Goal: Task Accomplishment & Management: Manage account settings

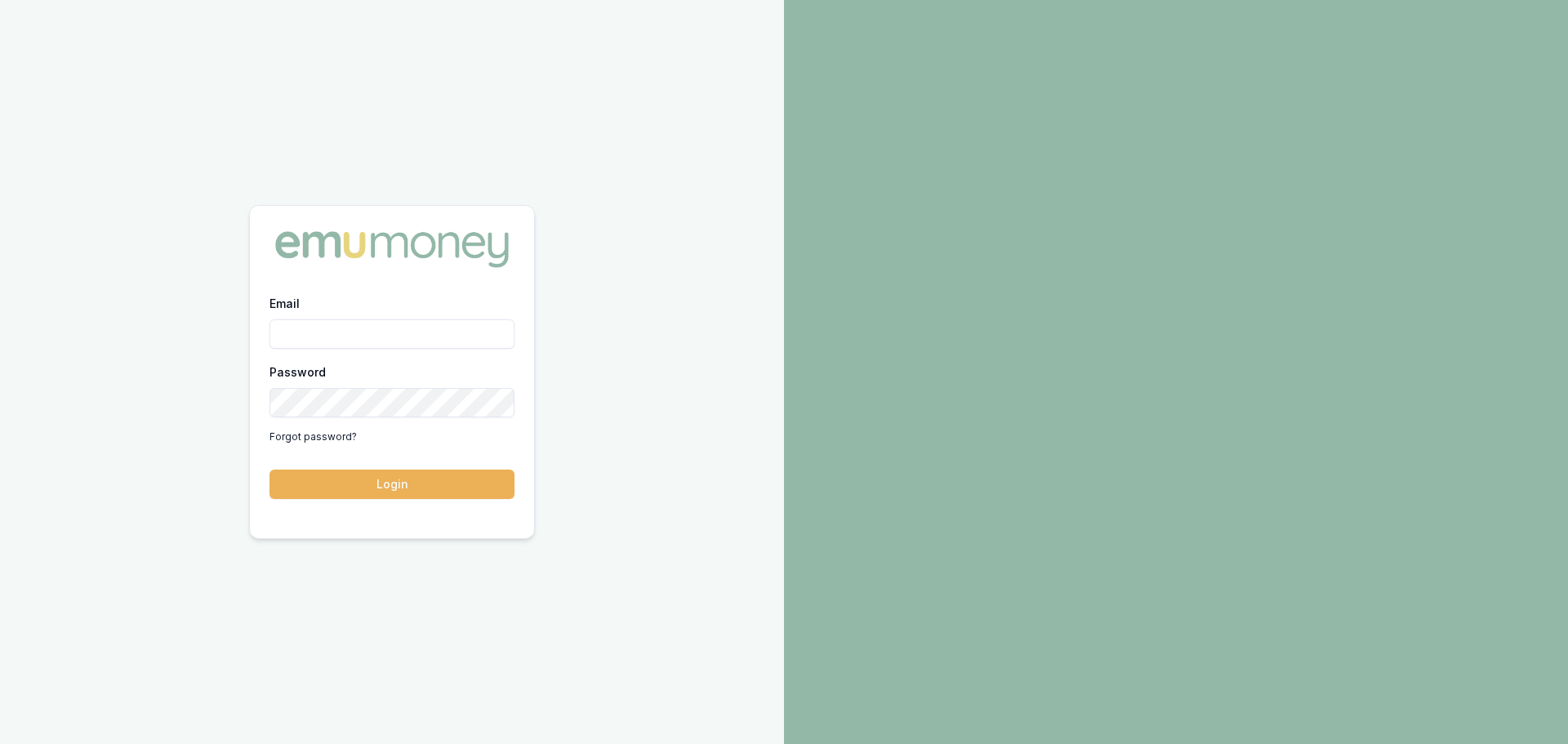
click at [379, 326] on input "Email" at bounding box center [392, 334] width 245 height 29
type input "[PERSON_NAME][EMAIL_ADDRESS][PERSON_NAME][DOMAIN_NAME]"
click at [270, 469] on button "Login" at bounding box center [392, 484] width 245 height 29
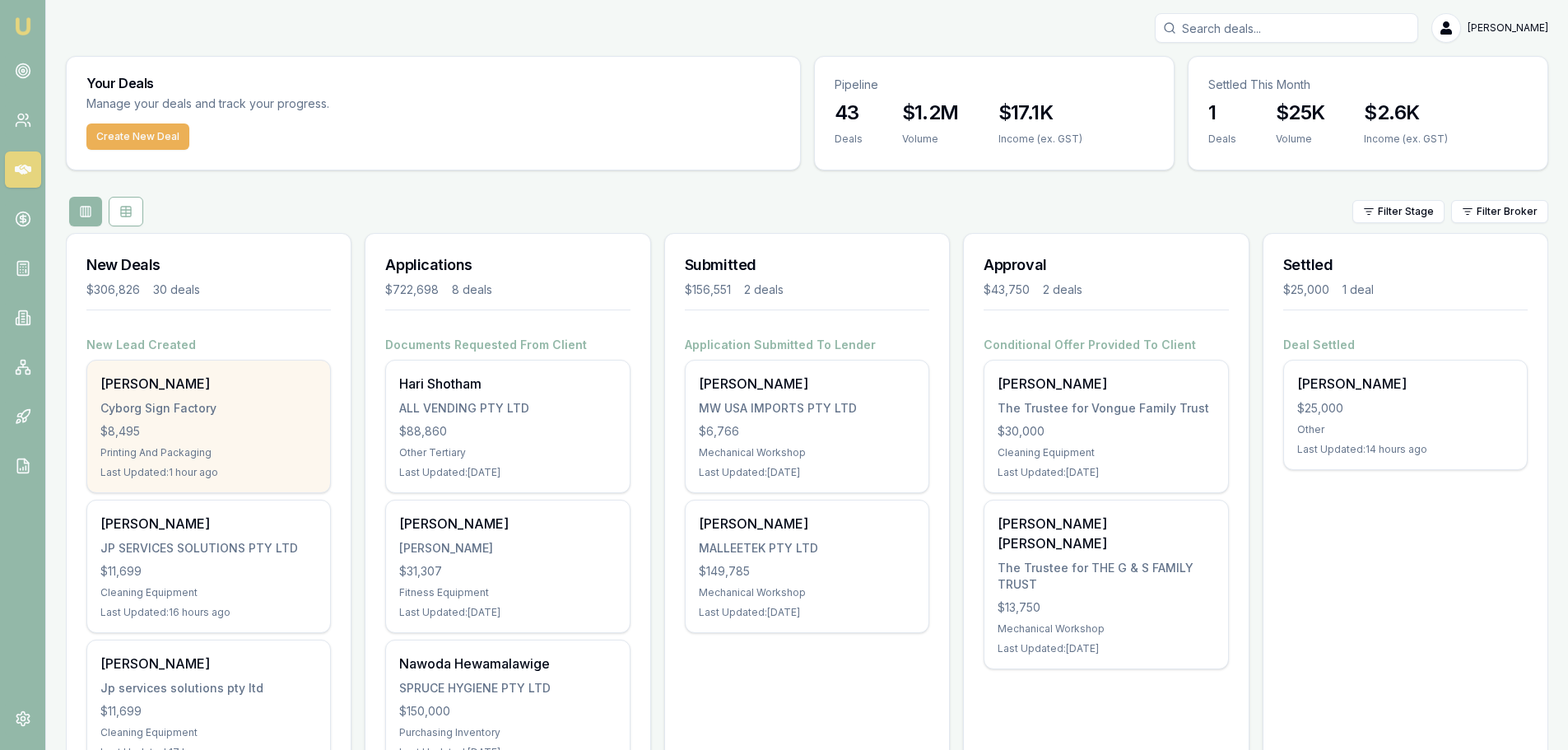
click at [149, 416] on div "Jason Shaw Cyborg Sign Factory $8,495 Printing And Packaging Last Updated: 1 ho…" at bounding box center [209, 426] width 243 height 132
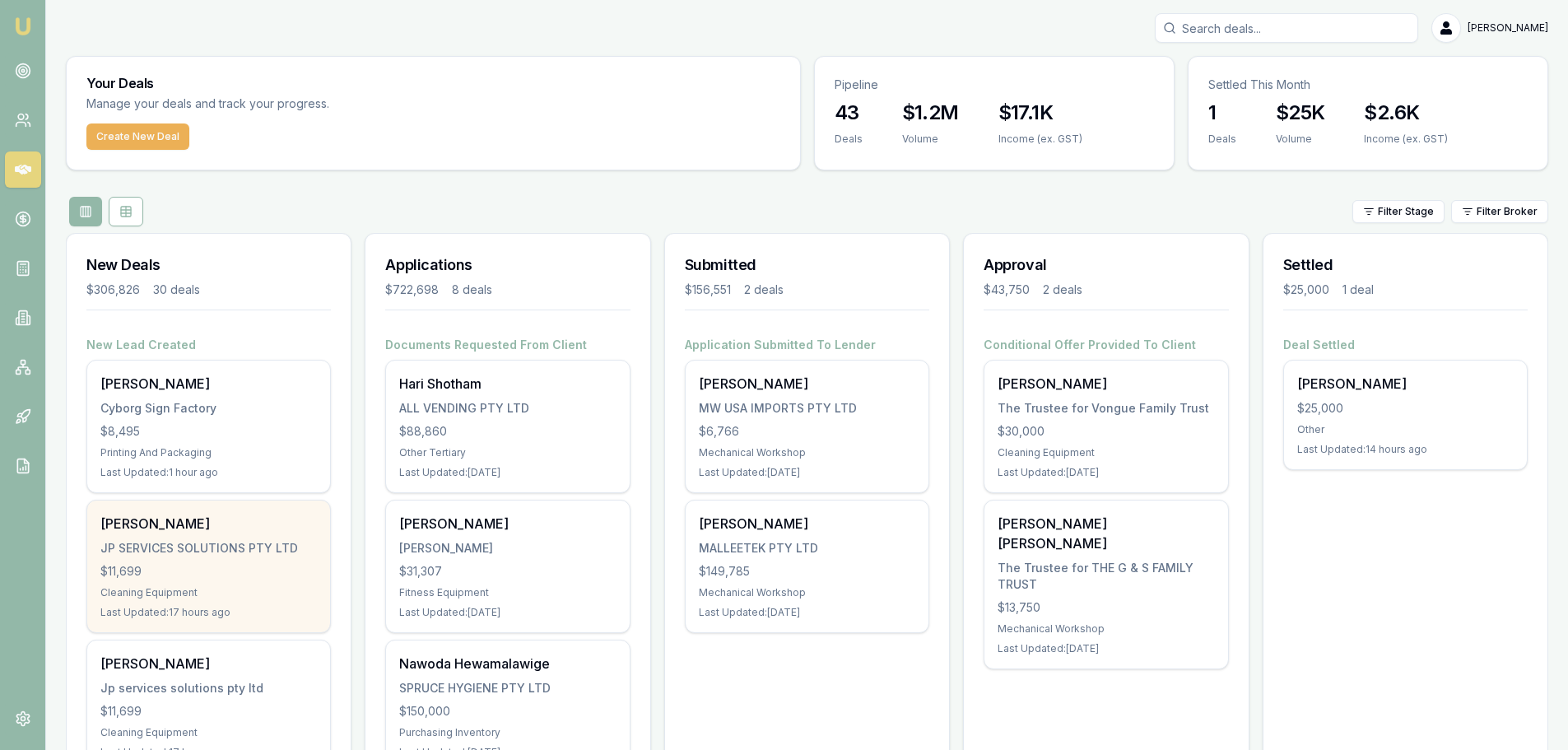
click at [192, 580] on div "Javier-denzel najm JP SERVICES SOLUTIONS PTY LTD $11,699 Cleaning Equipment Las…" at bounding box center [209, 566] width 243 height 132
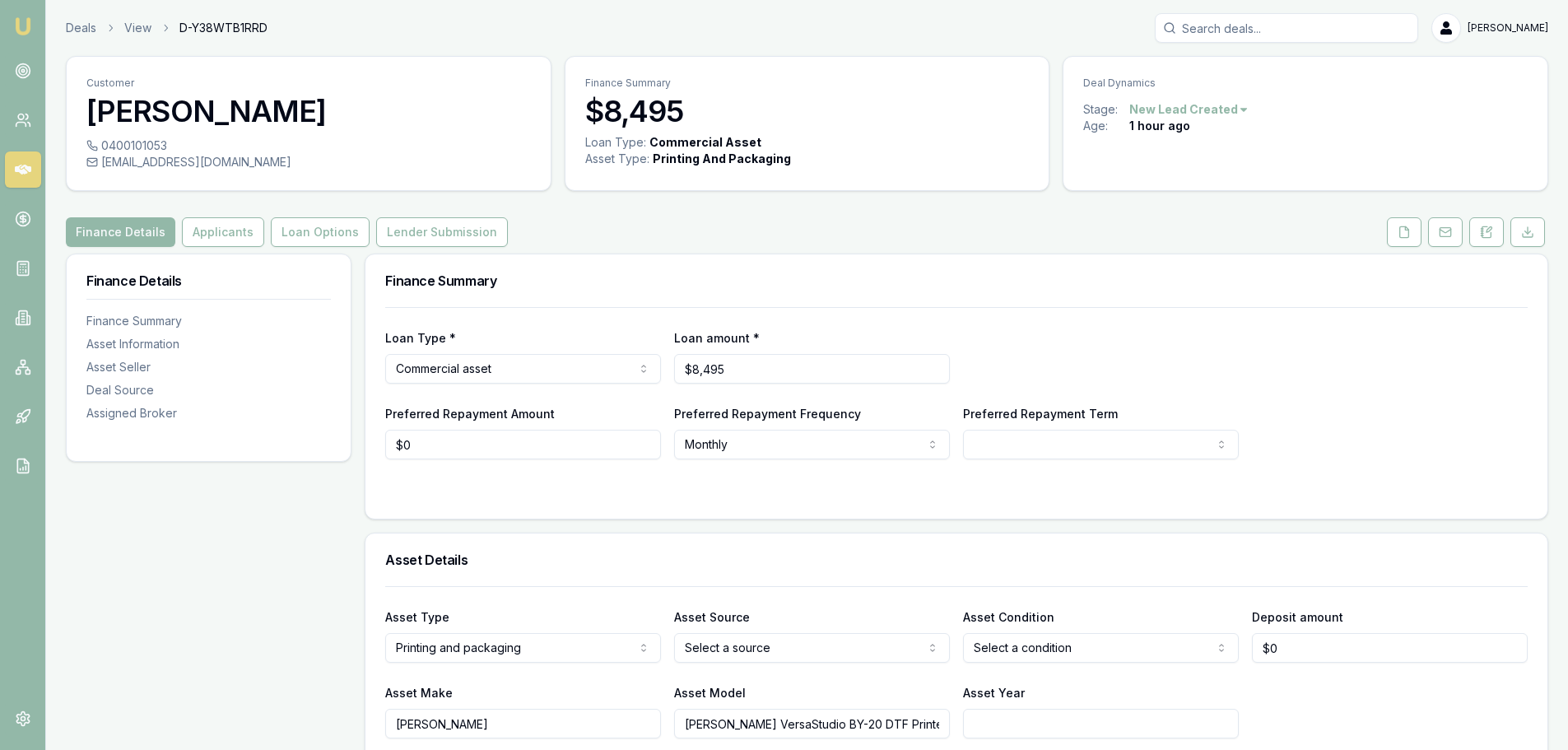
click at [210, 235] on button "Applicants" at bounding box center [223, 232] width 82 height 30
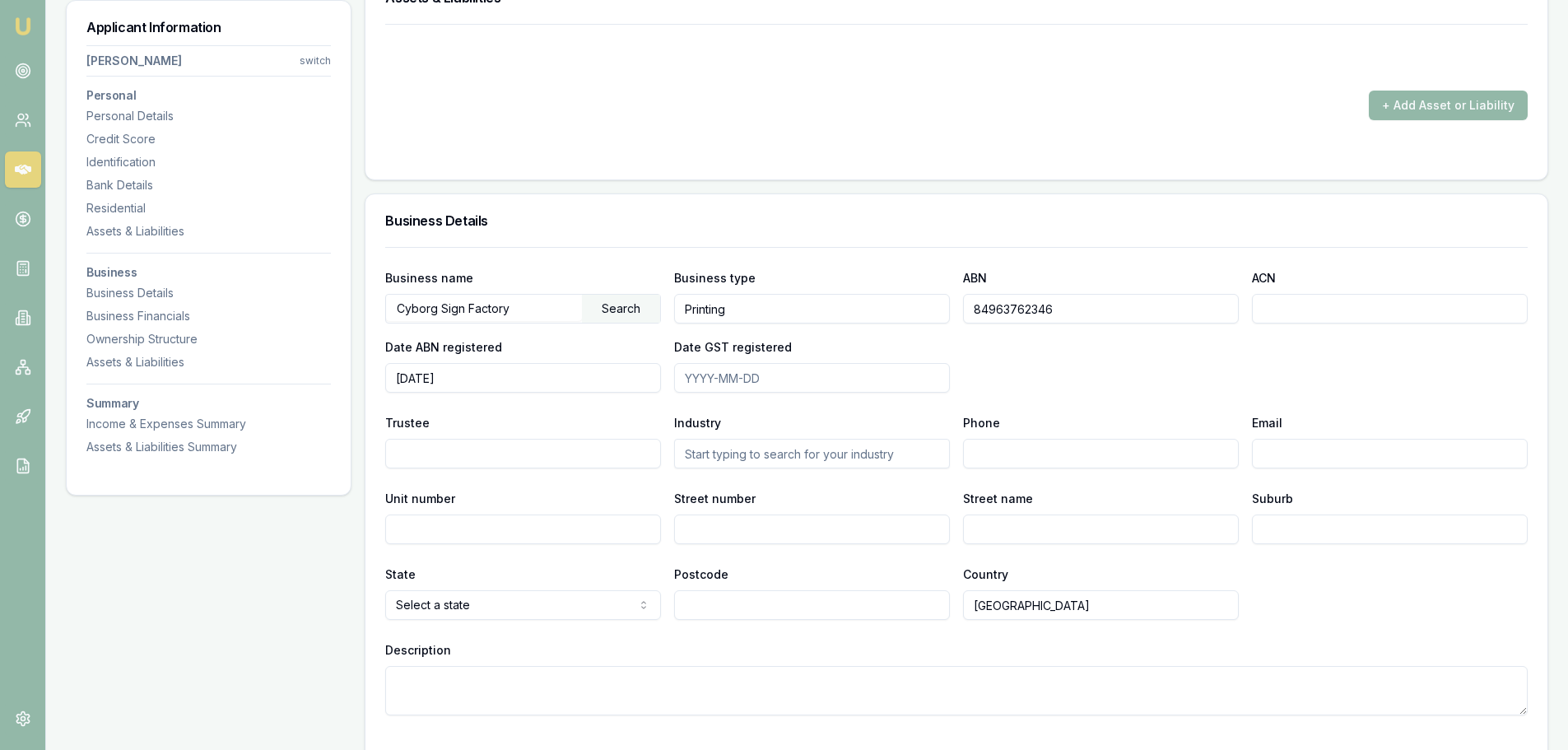
scroll to position [1811, 0]
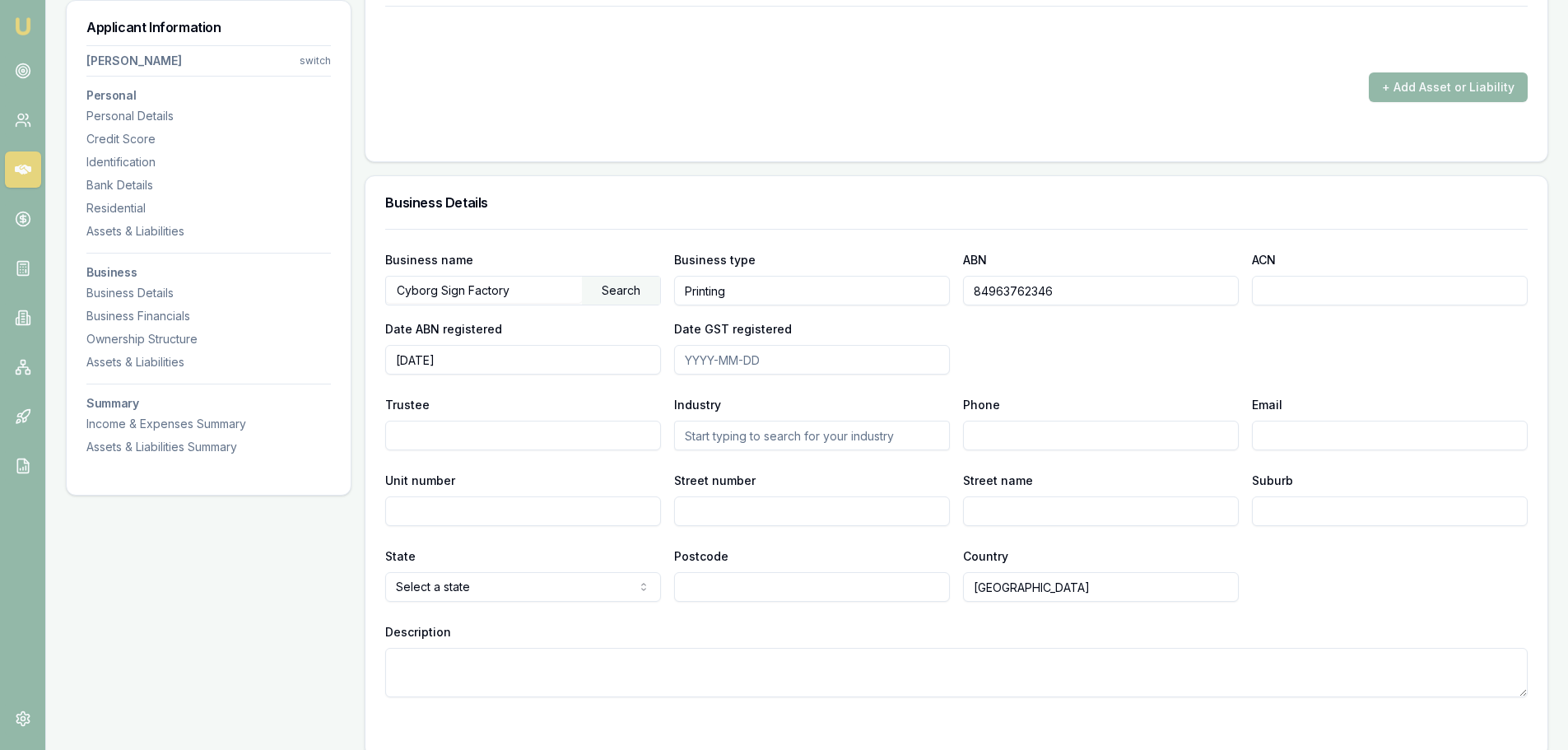
click at [535, 289] on input "Cyborg Sign Factory" at bounding box center [483, 290] width 196 height 26
drag, startPoint x: 544, startPoint y: 284, endPoint x: 378, endPoint y: 285, distance: 166.0
click at [378, 285] on div "Business name Cyborg Sign Factory Search Business type Printing ABN 84963762346…" at bounding box center [956, 492] width 1182 height 527
click at [628, 165] on div "Personal Title * Select a title Mr Mrs Miss Ms Dr Prof First name * Jason Middl…" at bounding box center [956, 217] width 1183 height 3549
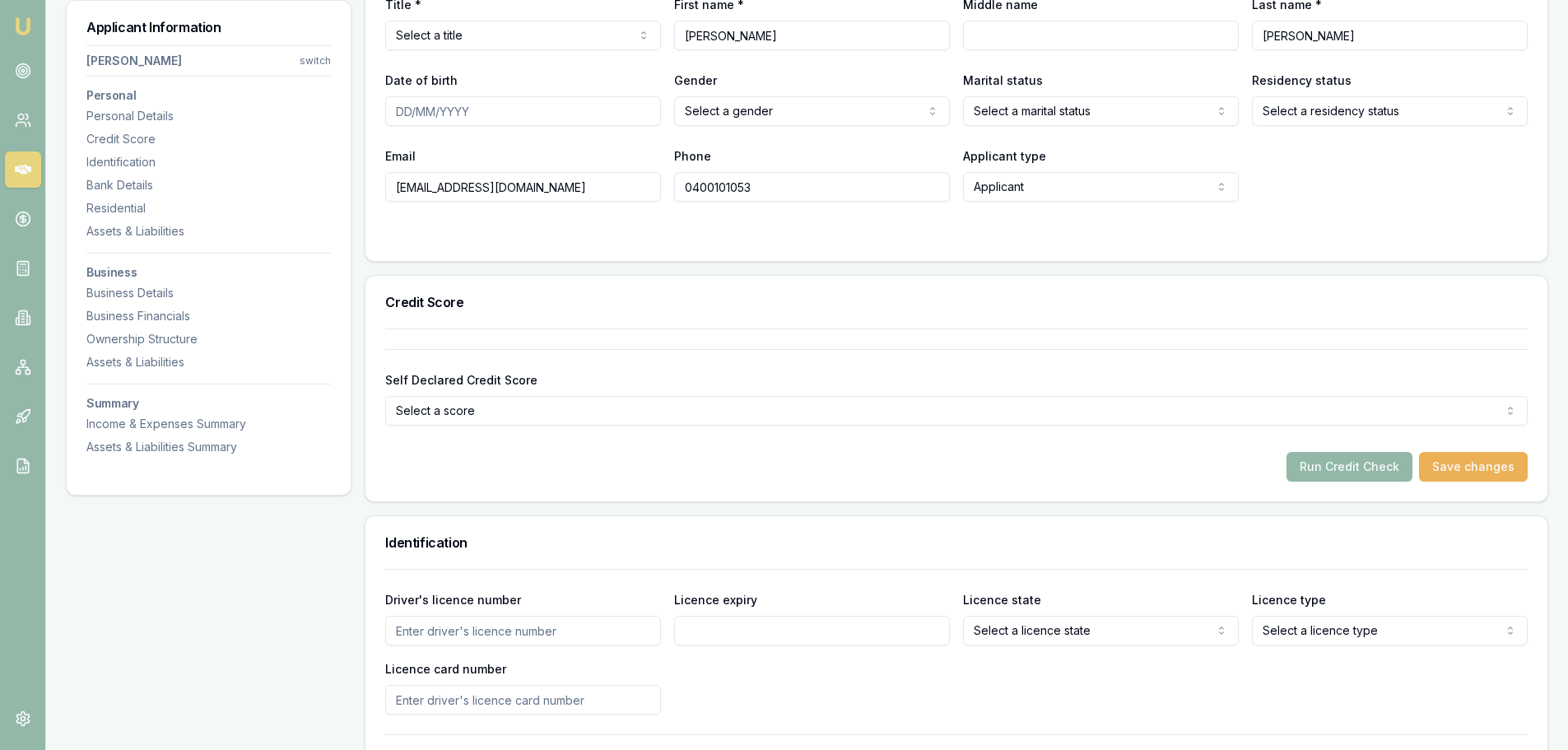
scroll to position [0, 0]
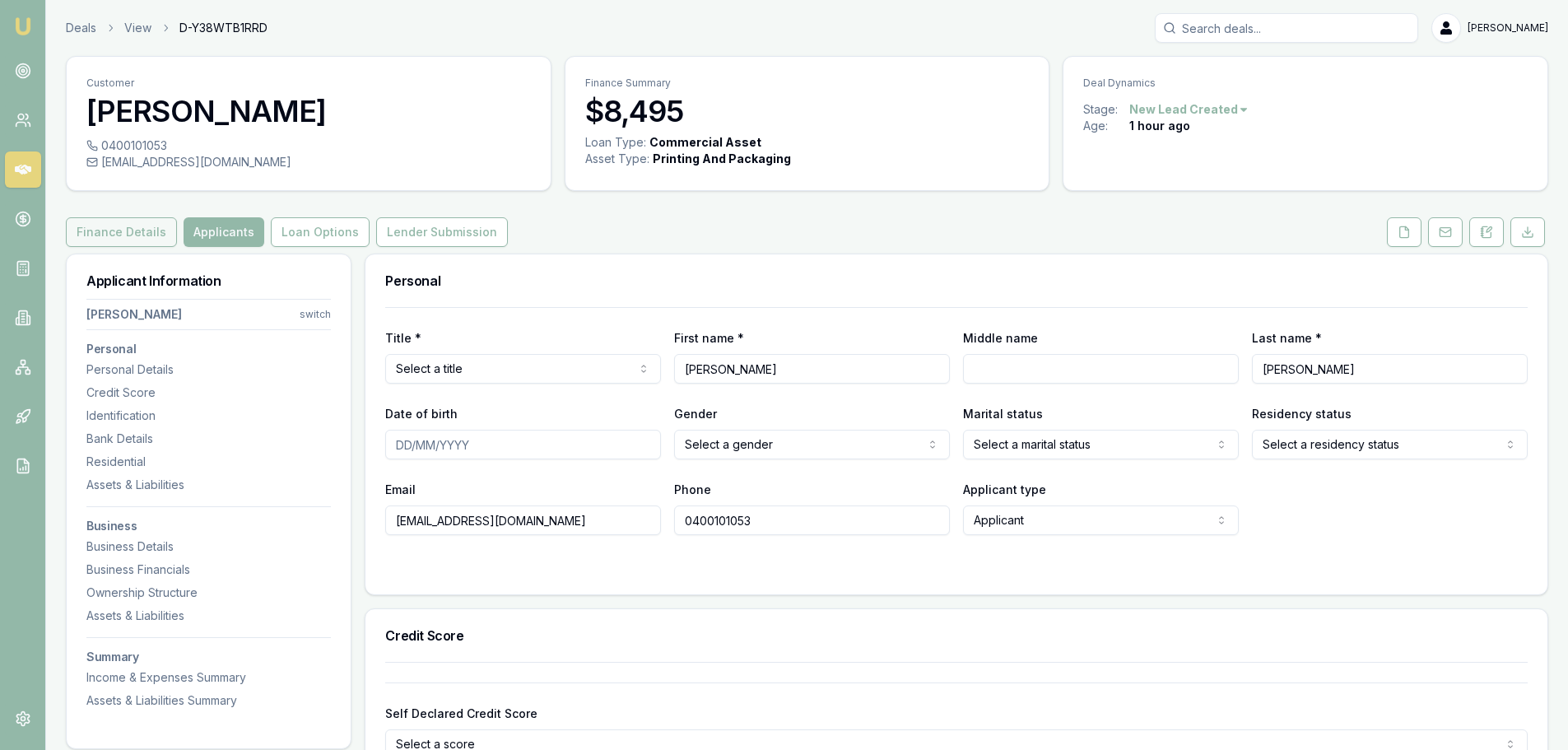
click at [99, 228] on button "Finance Details" at bounding box center [121, 232] width 111 height 30
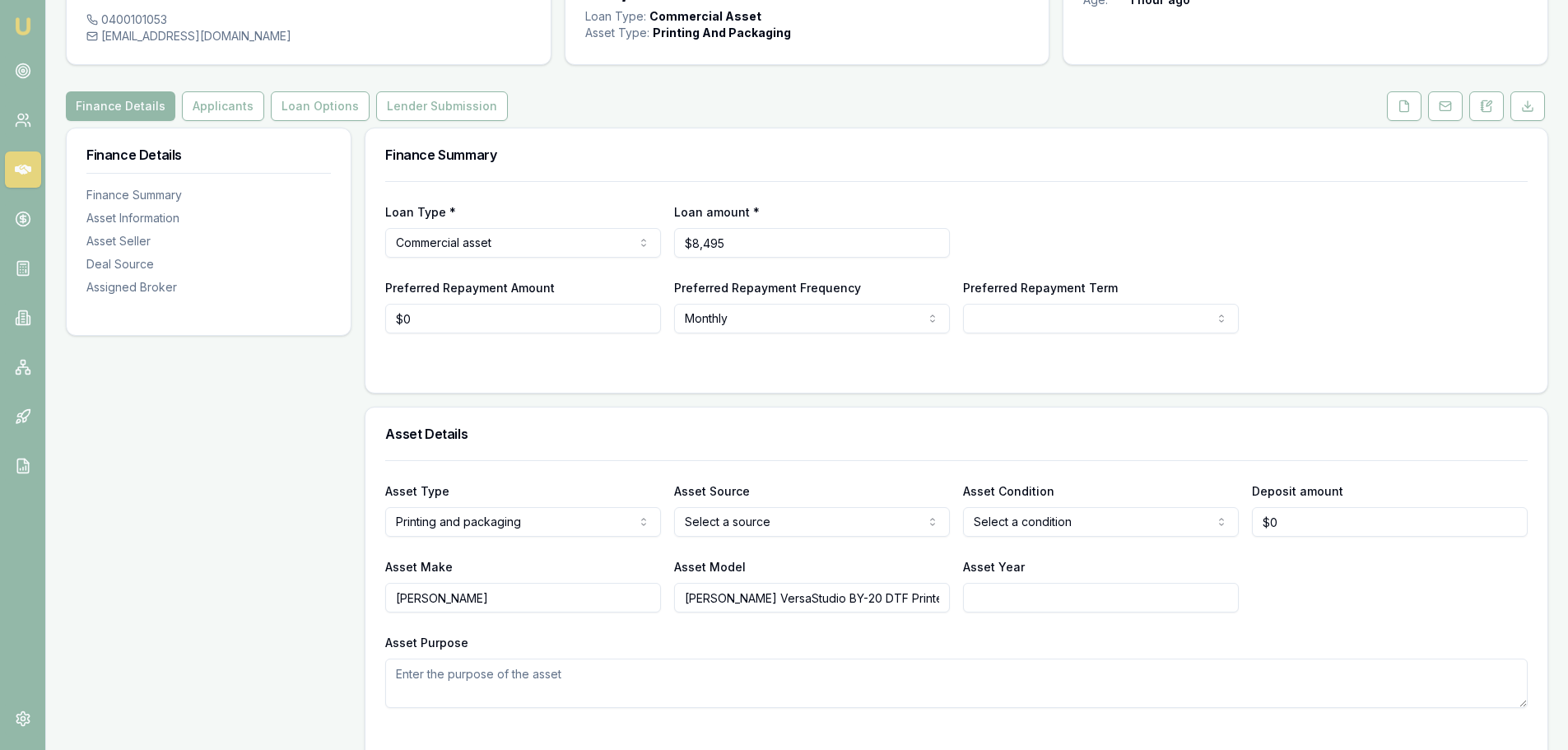
scroll to position [165, 0]
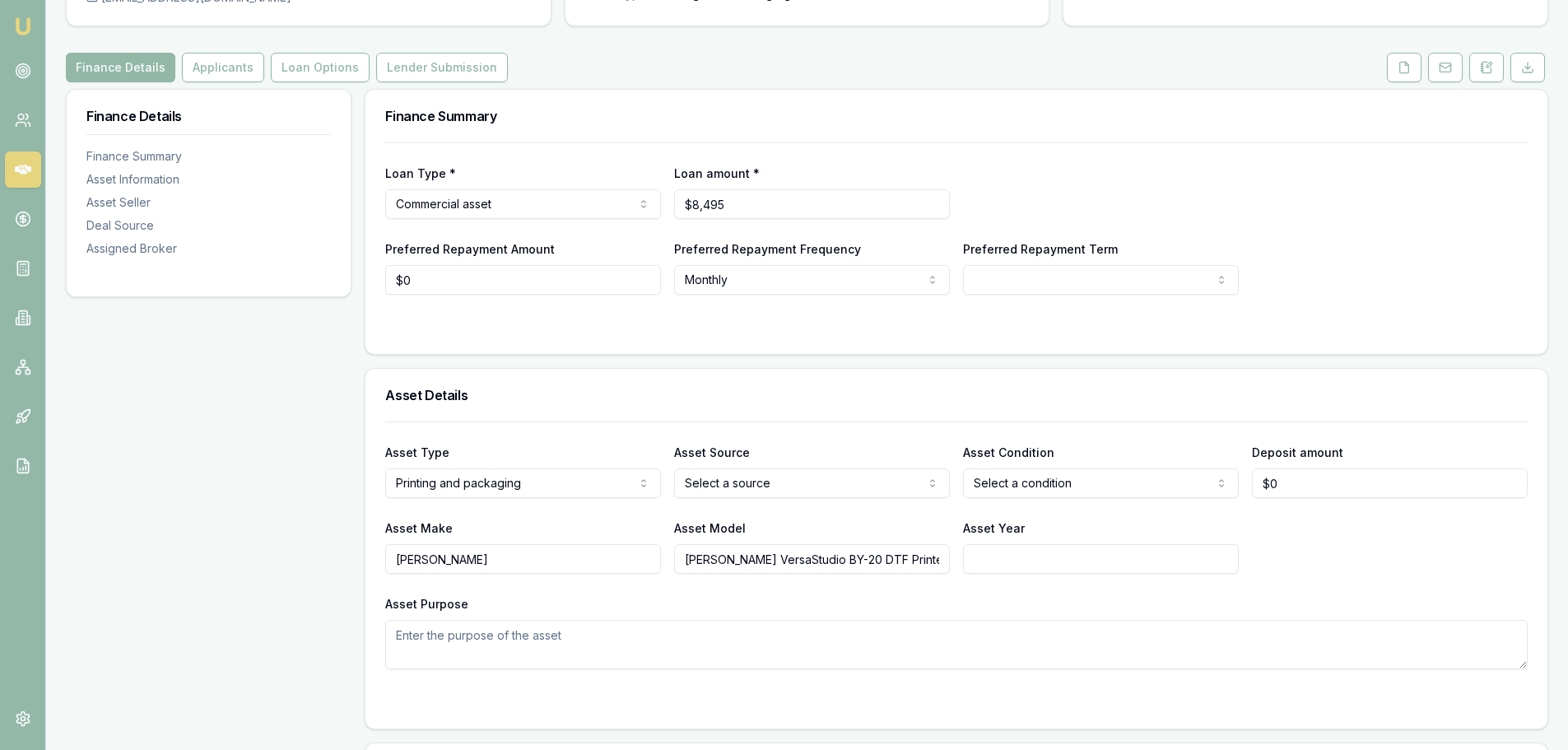
click at [931, 569] on input "Roland DG VersaStudio BY-20 DTF Printer" at bounding box center [812, 558] width 276 height 30
drag, startPoint x: 683, startPoint y: 562, endPoint x: 921, endPoint y: 550, distance: 238.3
click at [921, 550] on input "Roland DG VersaStudio BY-20 DTF Printer" at bounding box center [812, 558] width 276 height 30
drag, startPoint x: 922, startPoint y: 556, endPoint x: 693, endPoint y: 556, distance: 229.0
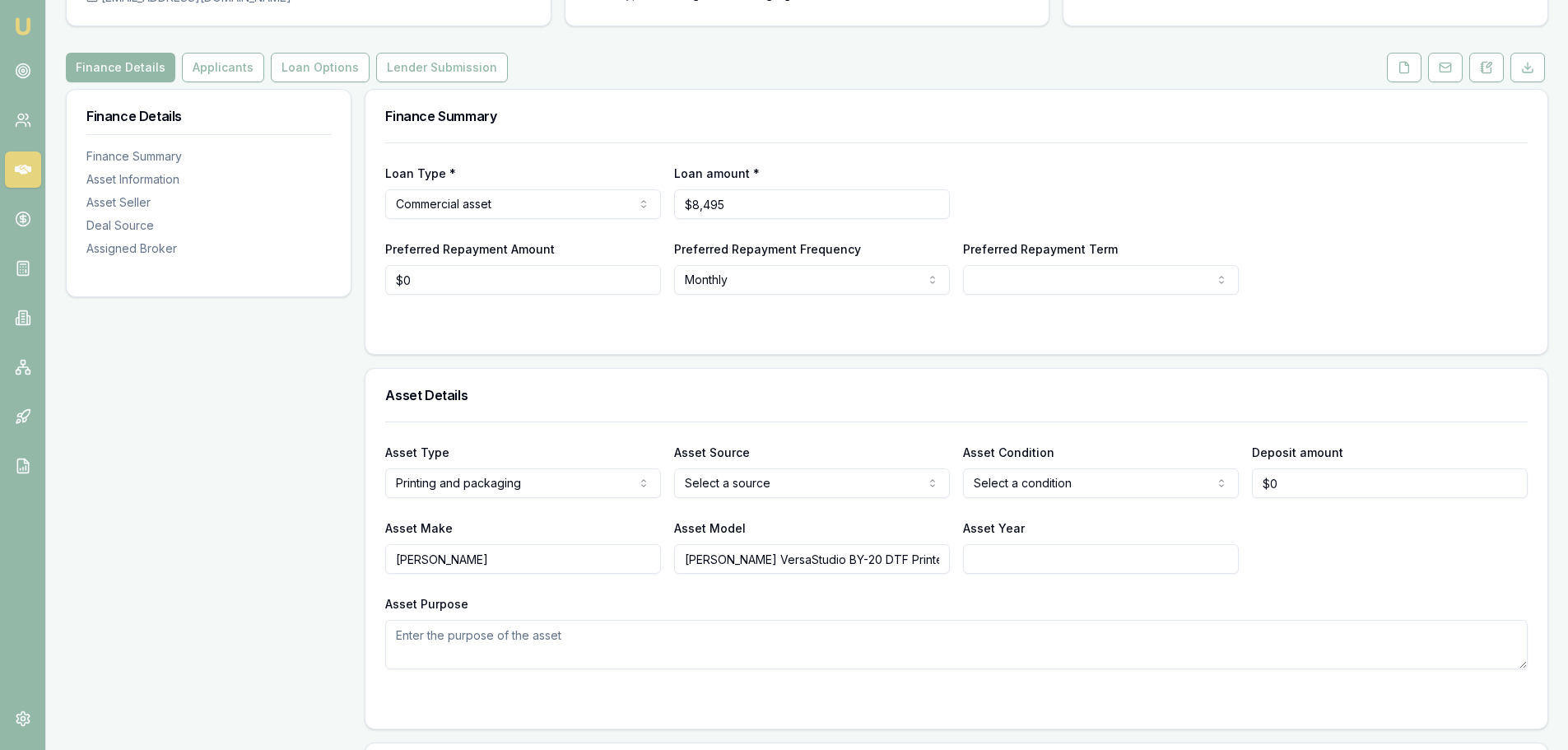
click at [693, 556] on input "Roland DG VersaStudio BY-20 DTF Printer" at bounding box center [812, 558] width 276 height 30
click at [692, 556] on input "Roland DG VersaStudio BY-20 DTF Printer" at bounding box center [812, 558] width 276 height 30
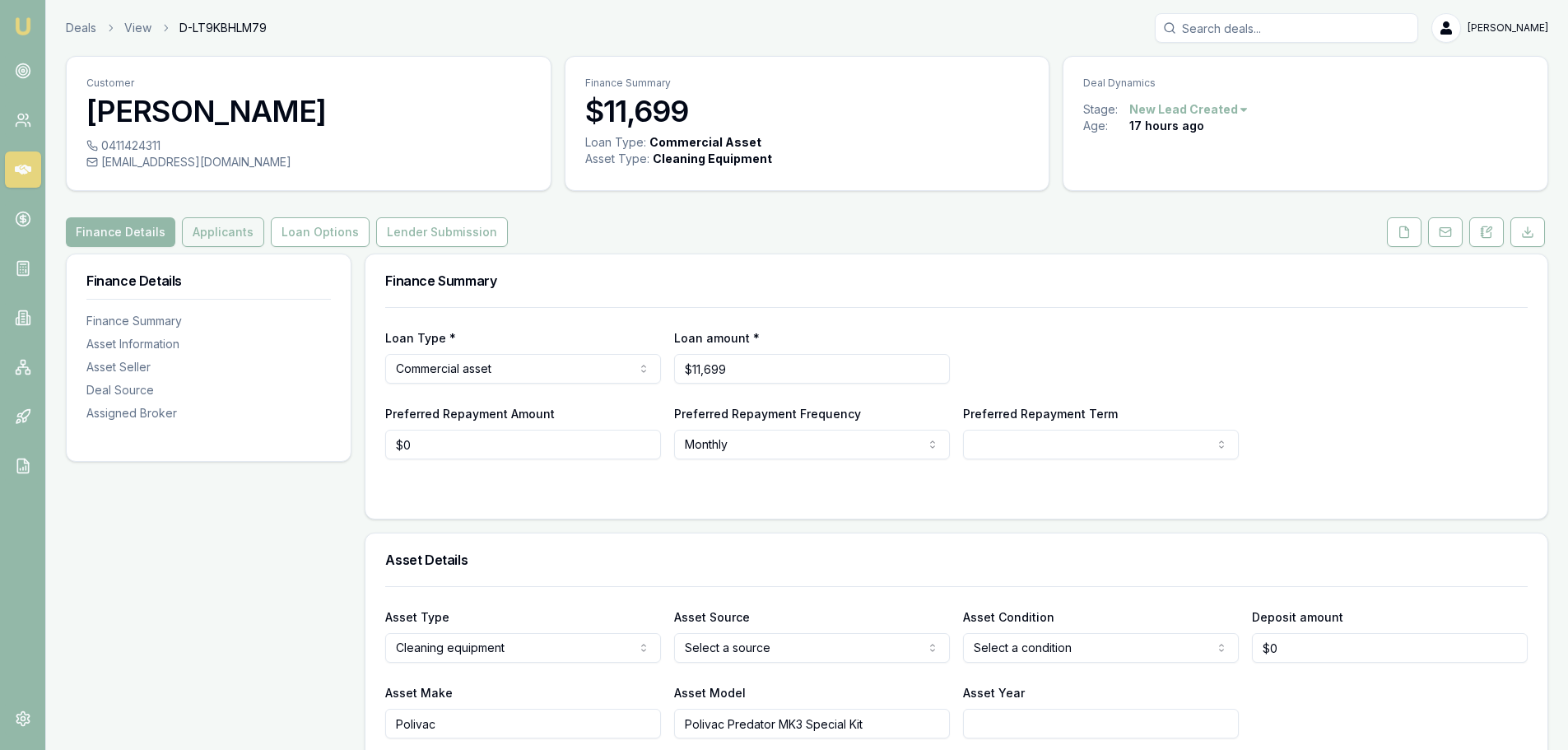
click at [213, 228] on button "Applicants" at bounding box center [223, 232] width 82 height 30
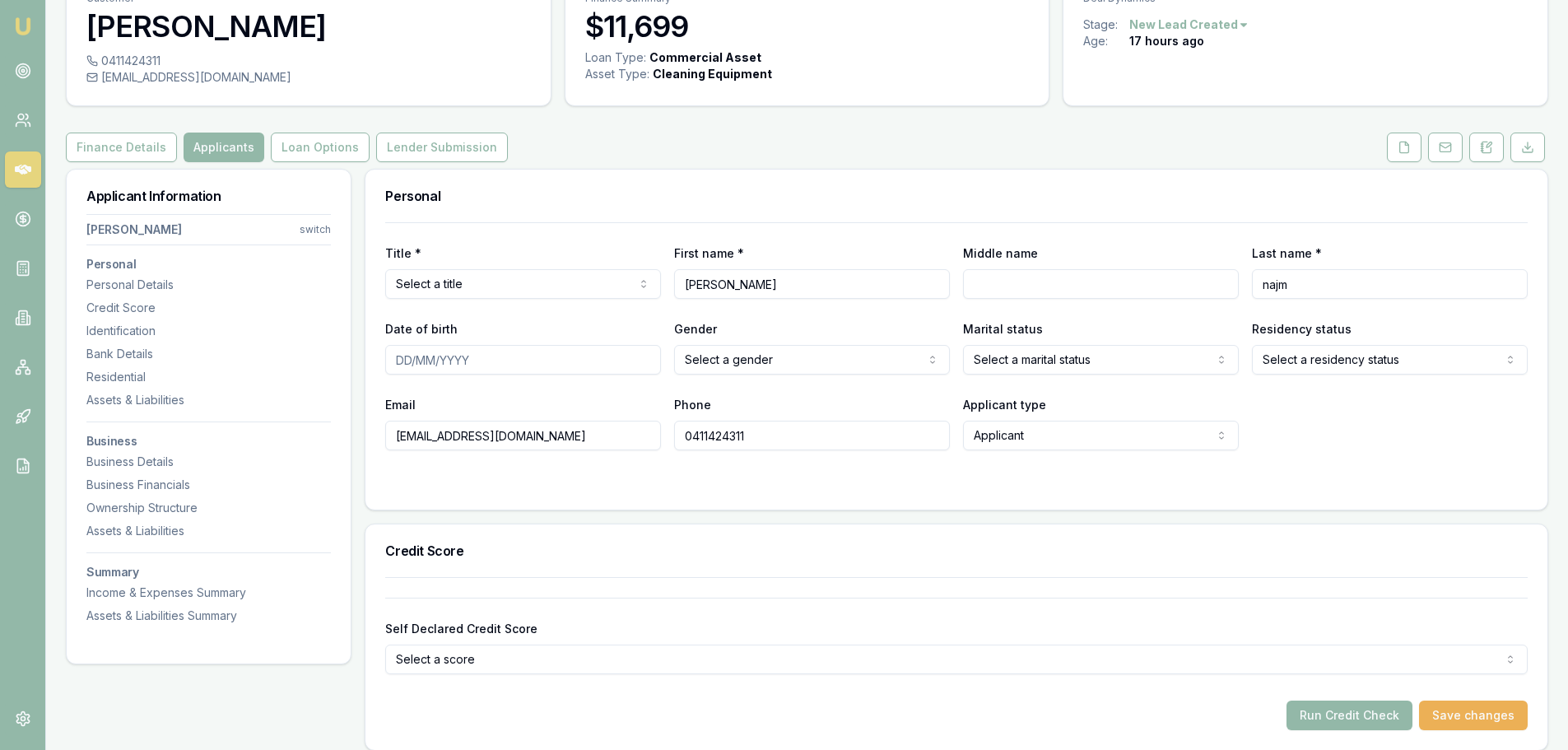
scroll to position [82, 0]
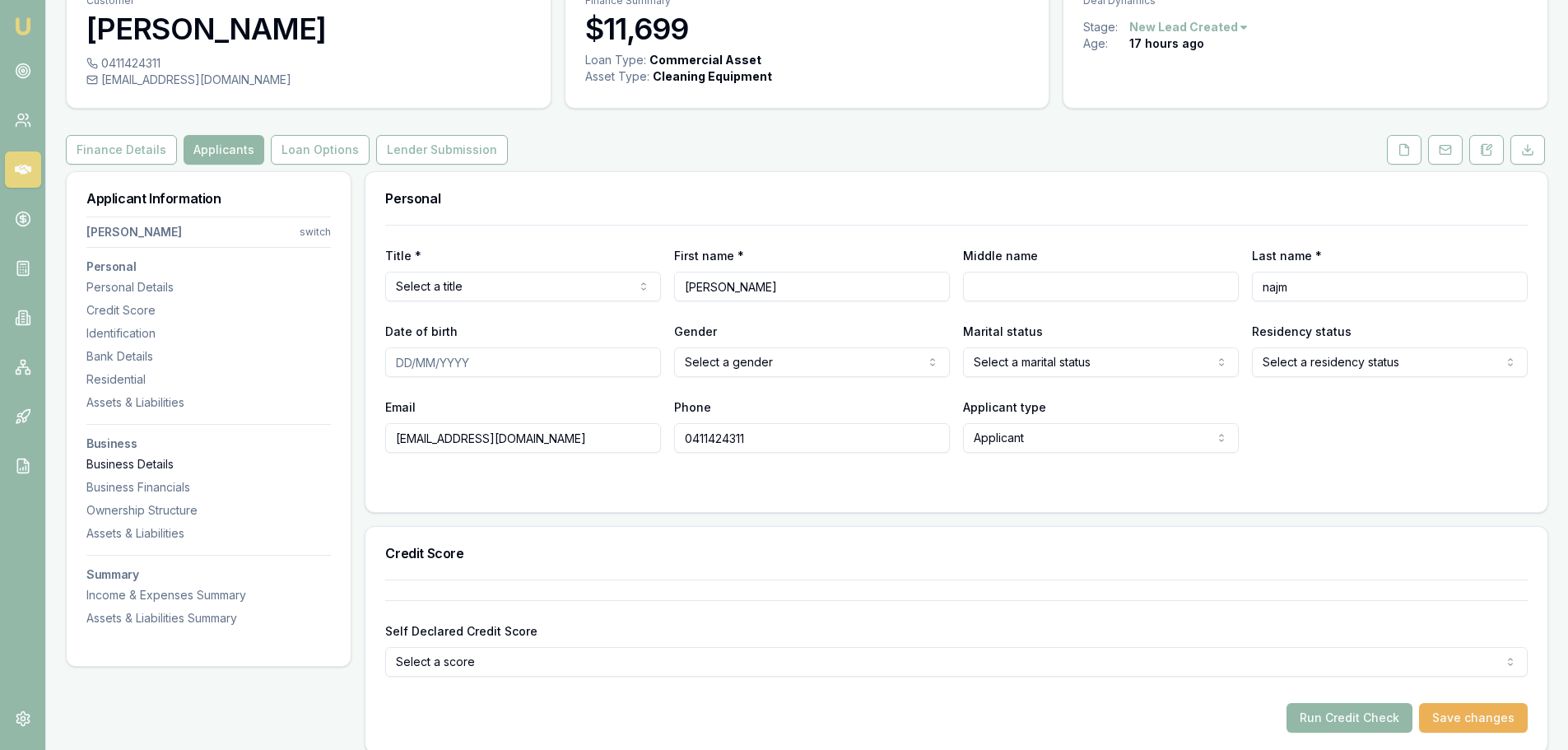
click at [133, 464] on div "Business Details" at bounding box center [209, 464] width 245 height 16
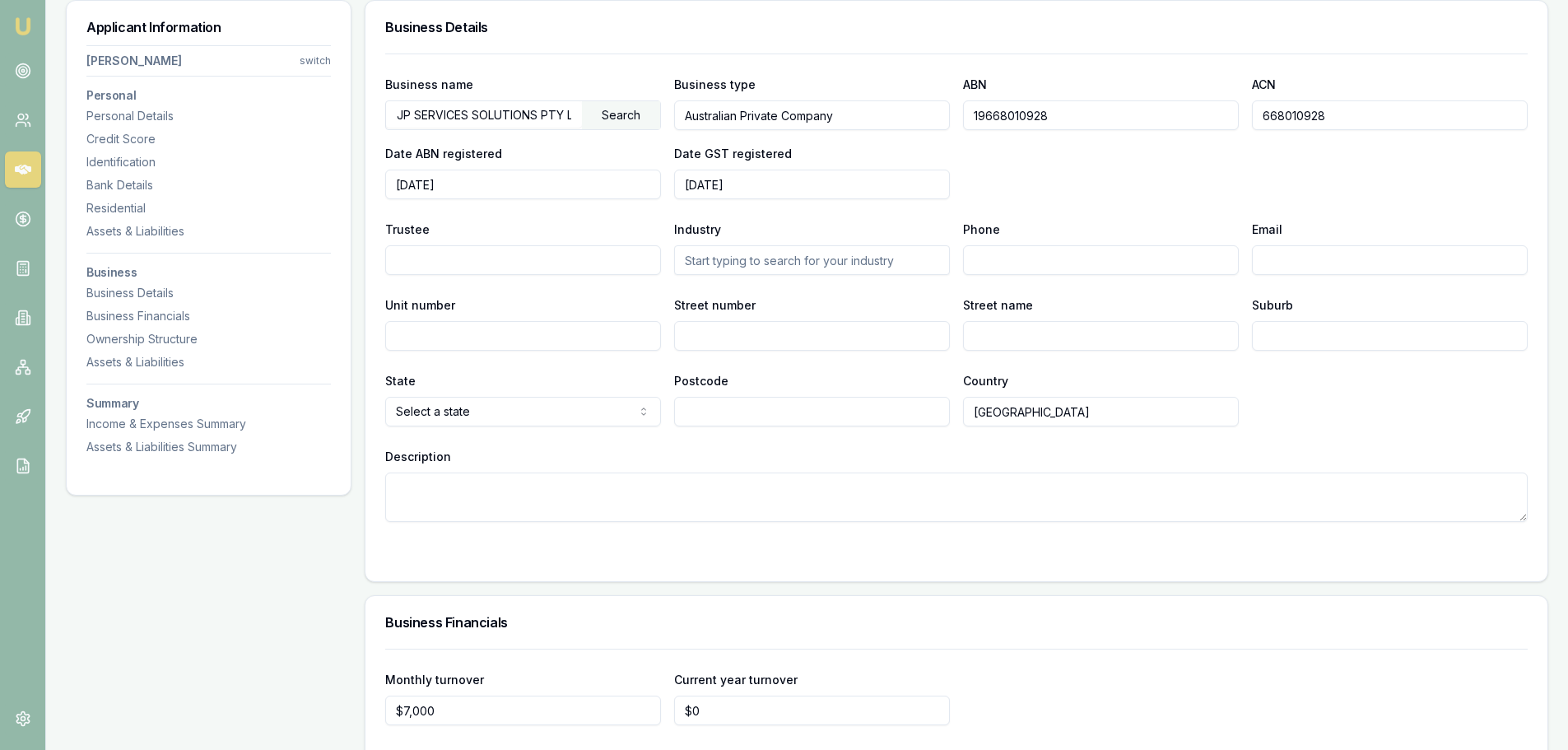
scroll to position [0, 18]
drag, startPoint x: 397, startPoint y: 116, endPoint x: 763, endPoint y: 136, distance: 366.5
click at [763, 136] on div "Business name JP SERVICES SOLUTIONS PTY LTD Search Business type Australian Pri…" at bounding box center [956, 136] width 1142 height 125
